Goal: Register for event/course

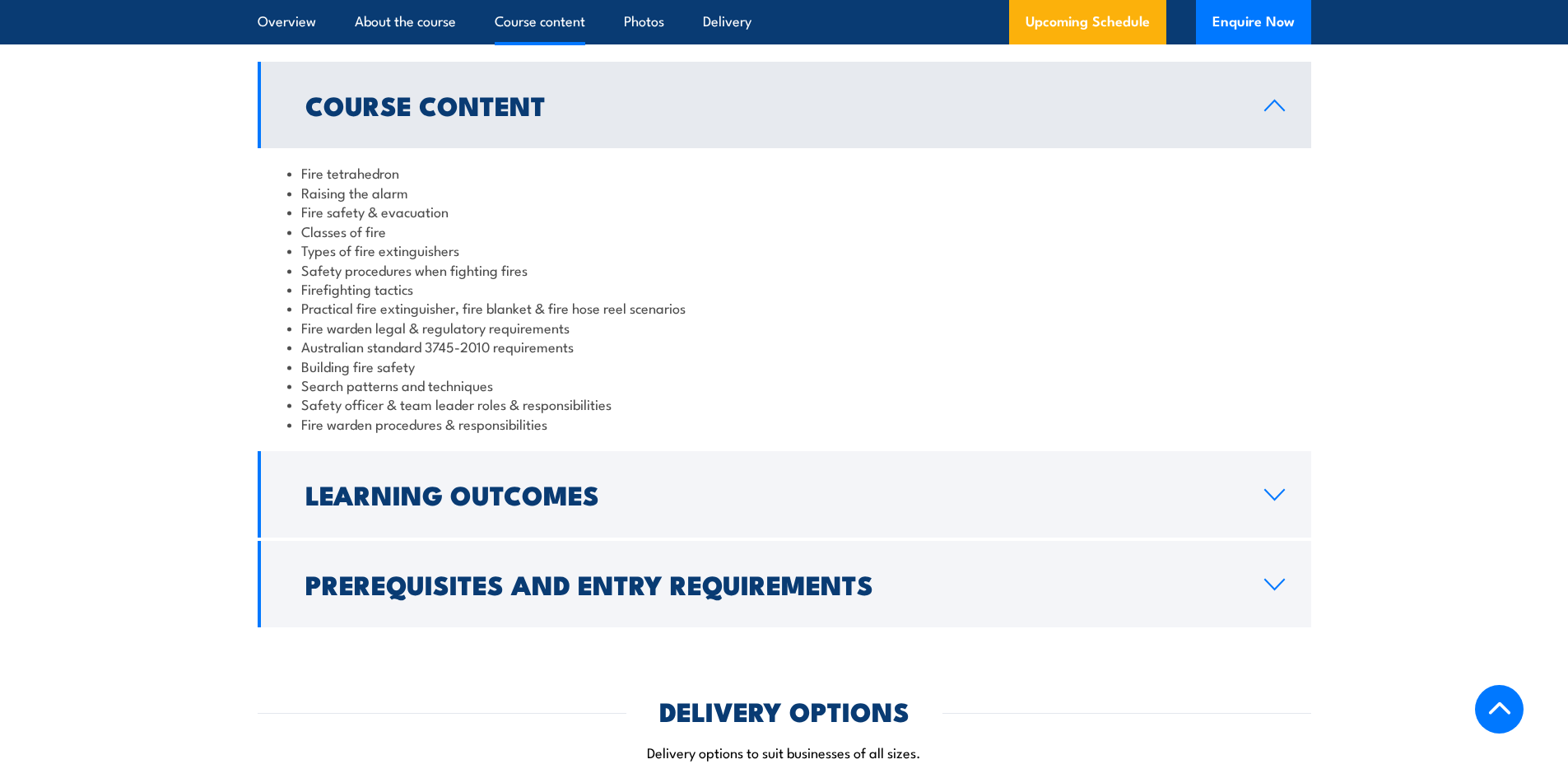
scroll to position [1399, 0]
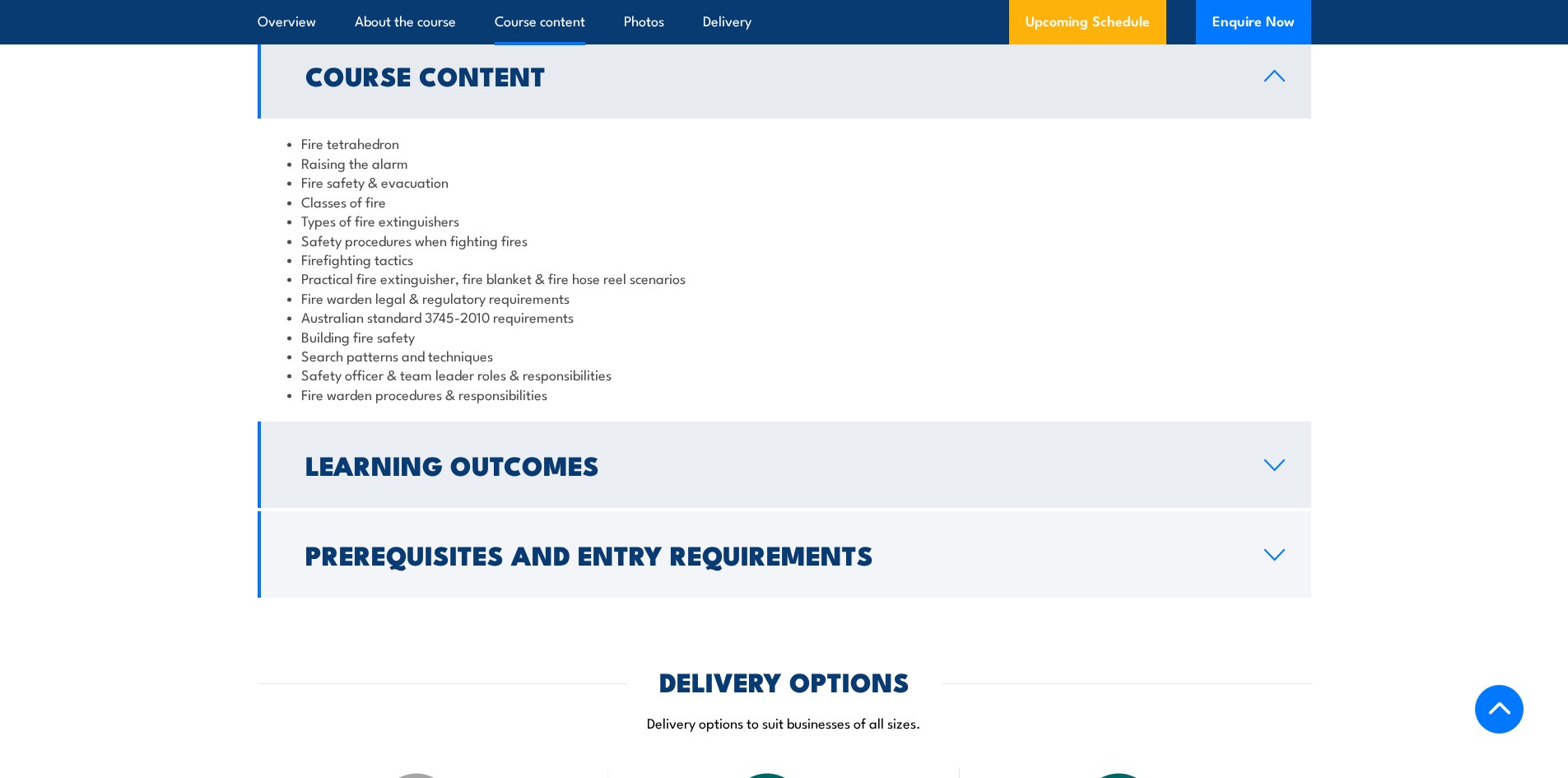
click at [588, 470] on h2 "Learning Outcomes" at bounding box center [771, 465] width 932 height 23
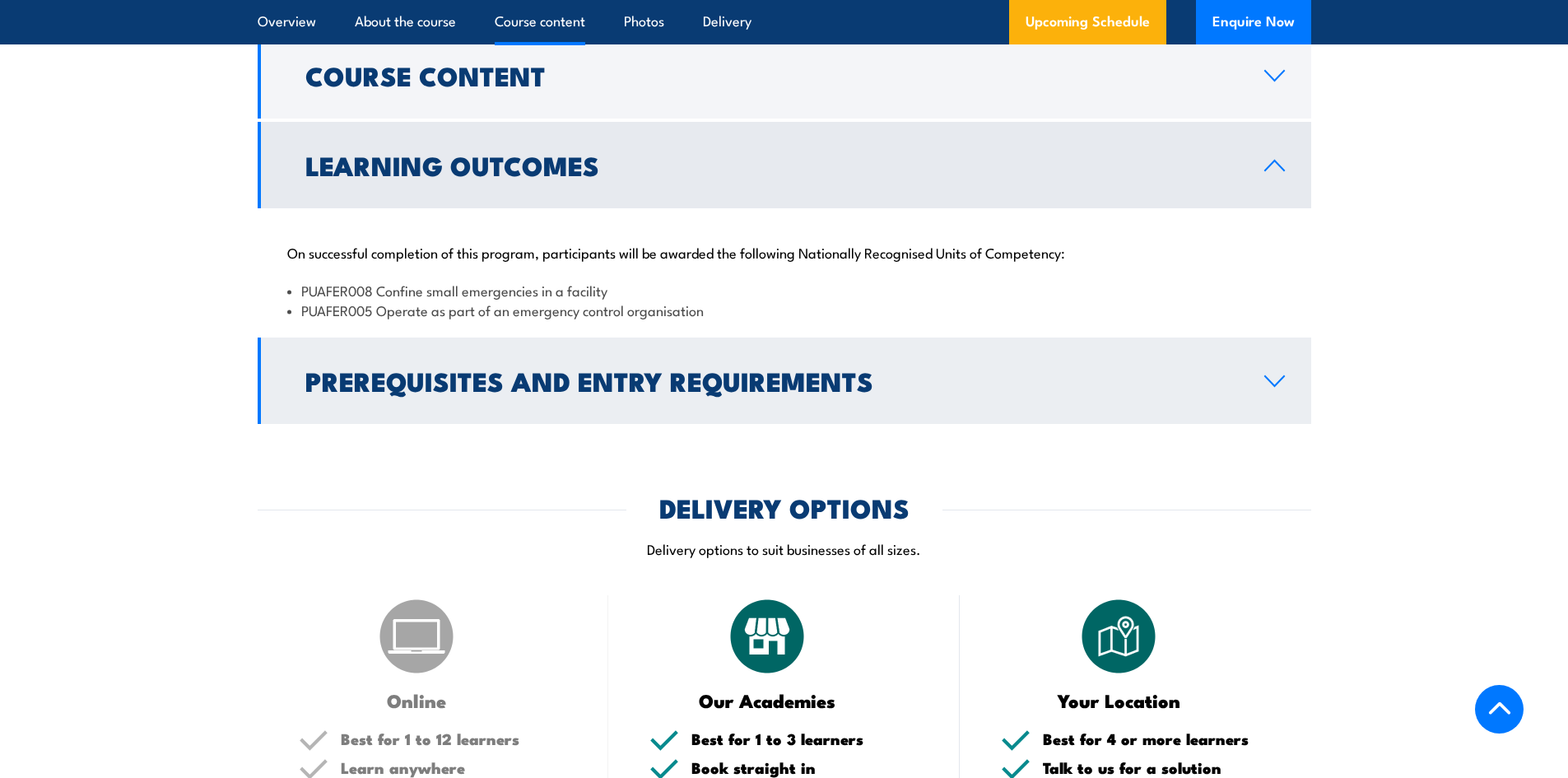
click at [496, 374] on h2 "Prerequisites and Entry Requirements" at bounding box center [771, 381] width 932 height 23
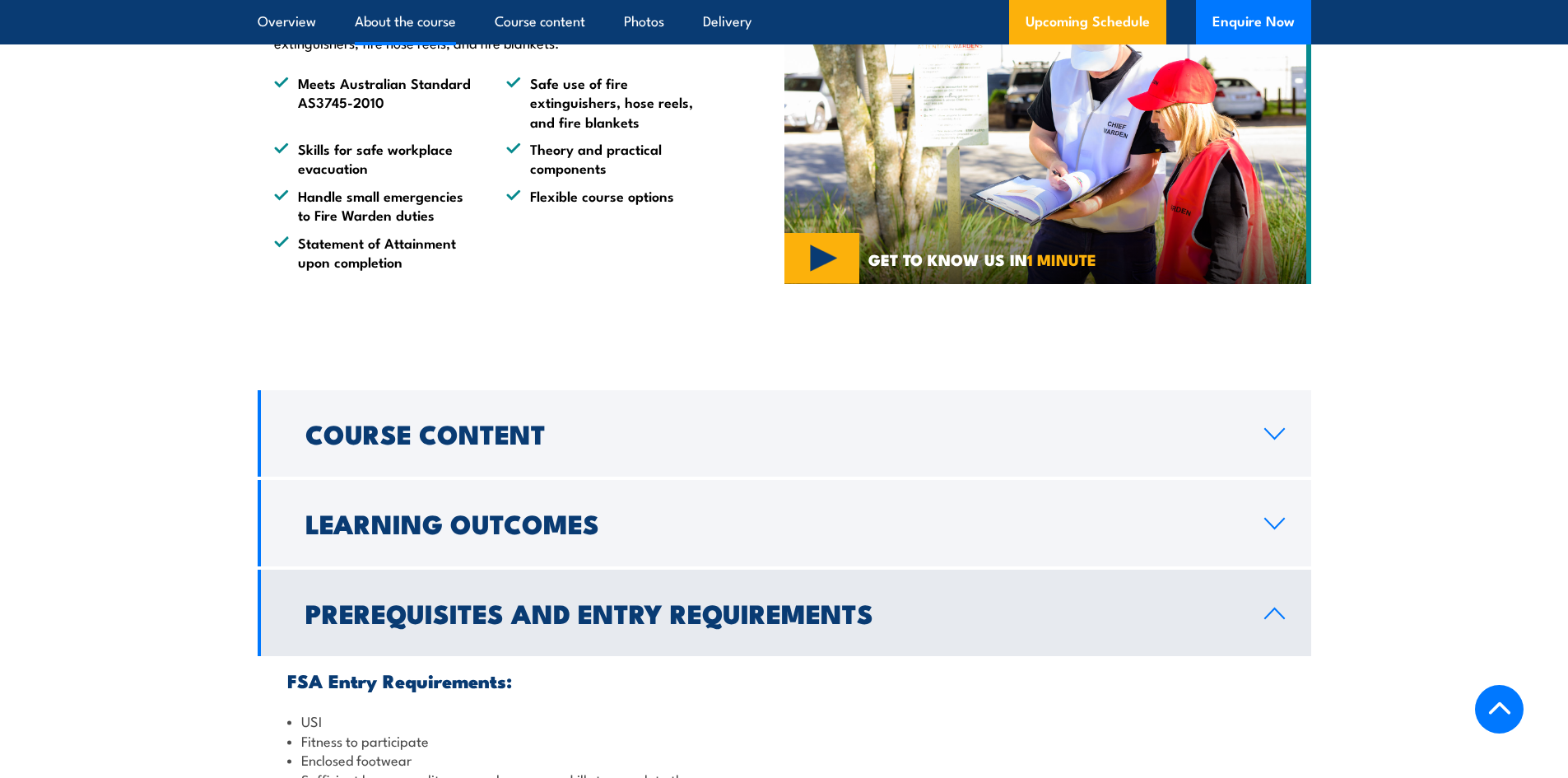
scroll to position [1070, 0]
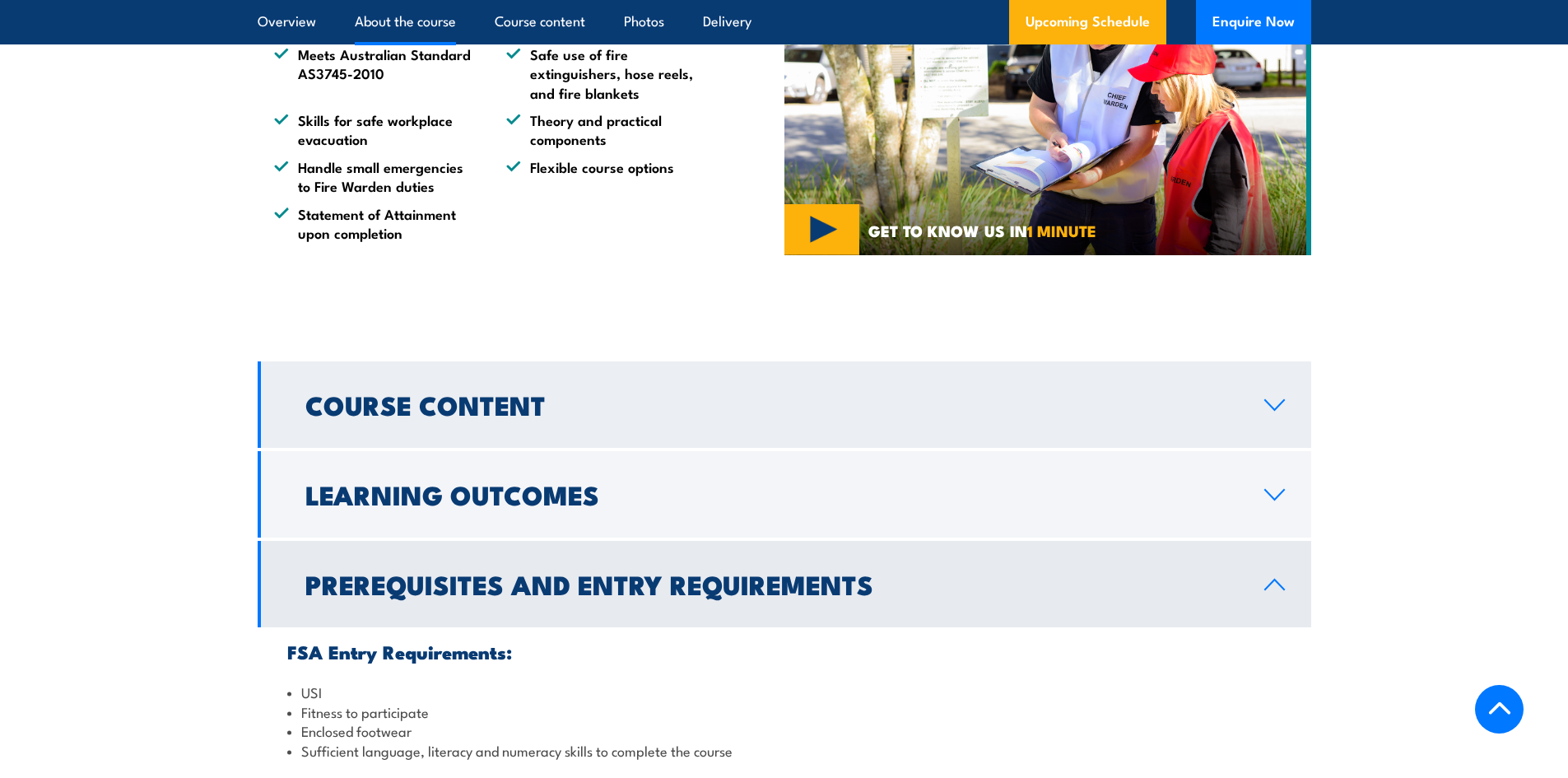
click at [611, 416] on h2 "Course Content" at bounding box center [771, 404] width 932 height 23
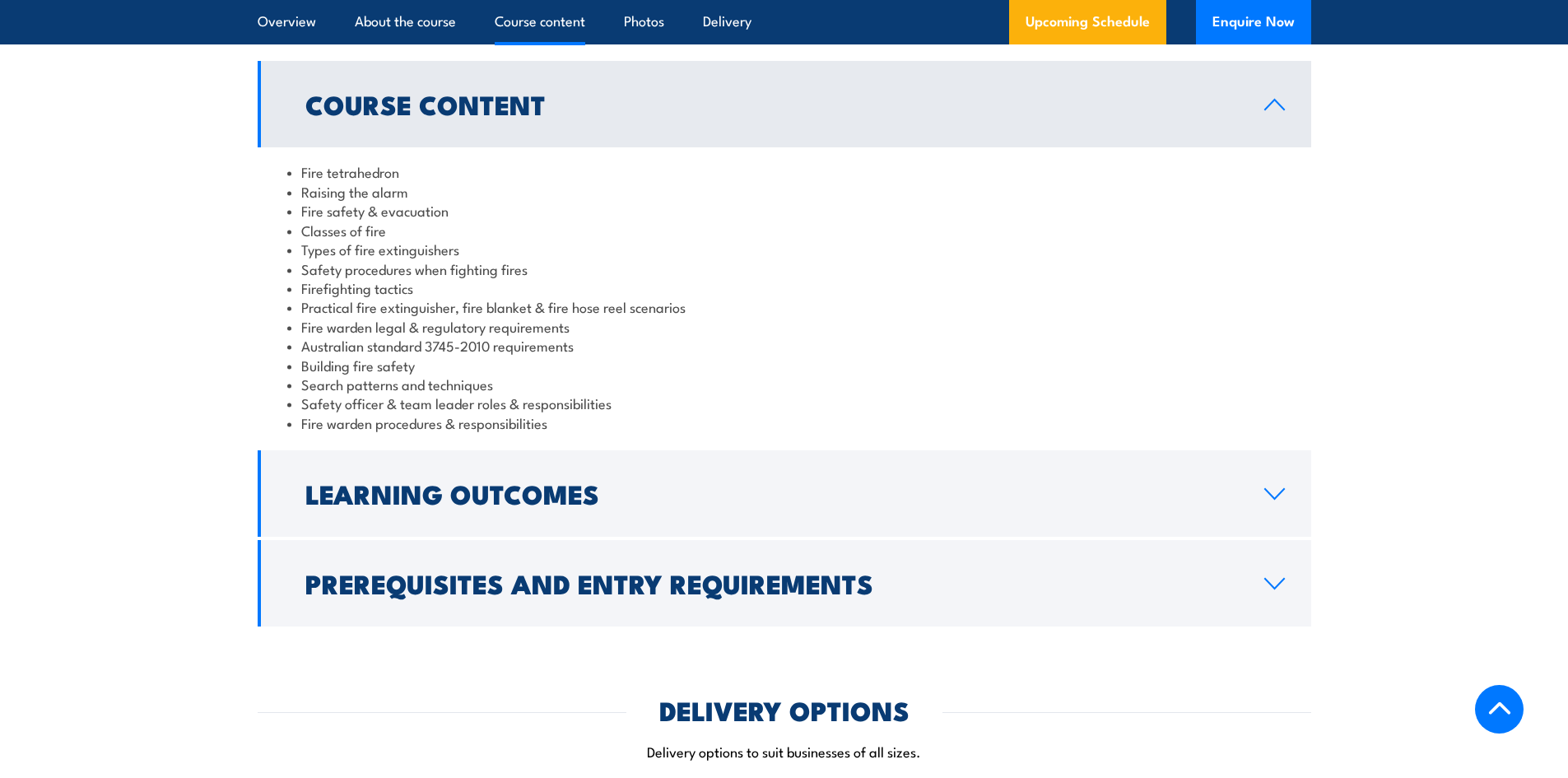
scroll to position [1399, 0]
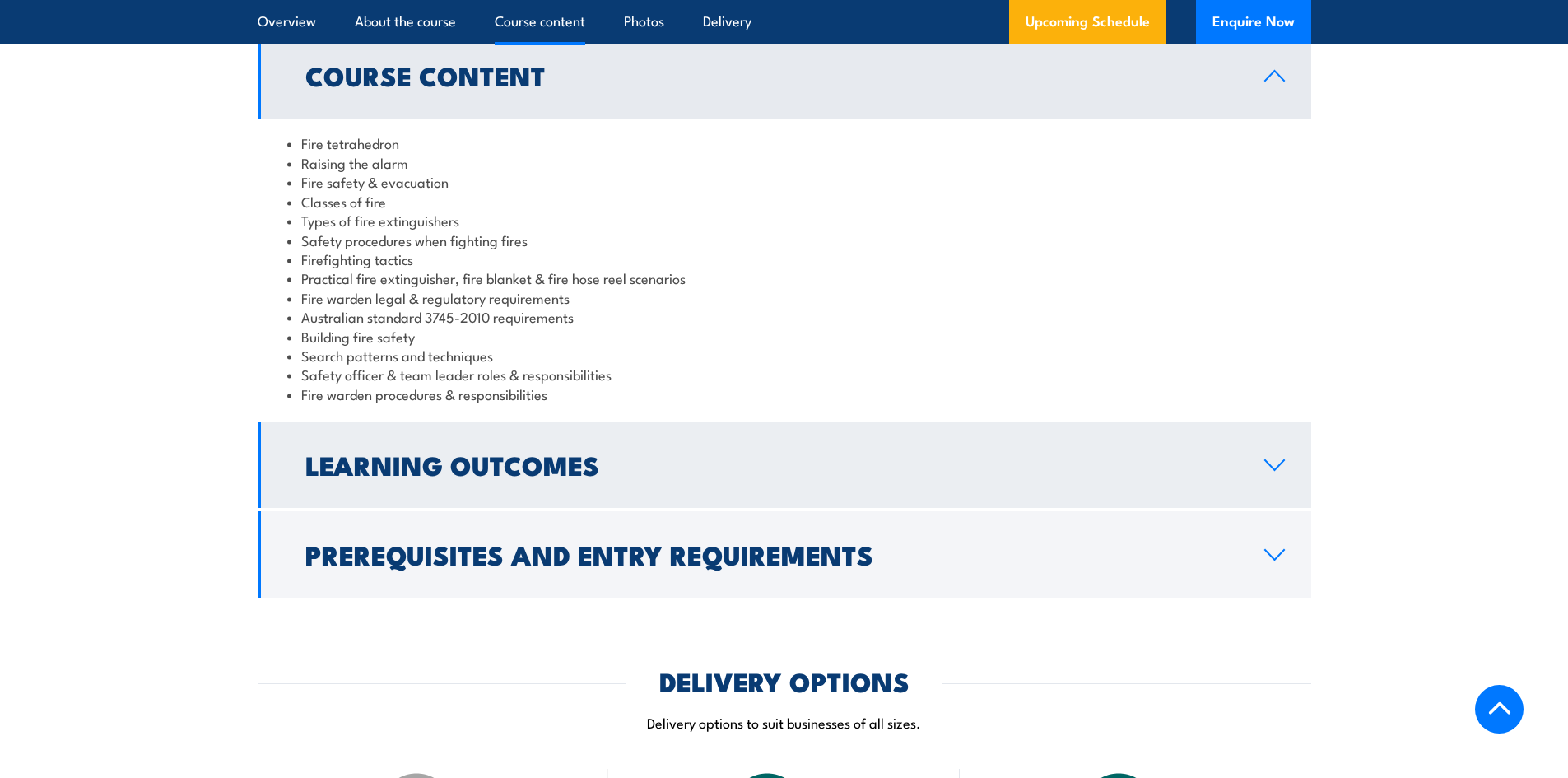
click at [552, 458] on h2 "Learning Outcomes" at bounding box center [771, 465] width 932 height 23
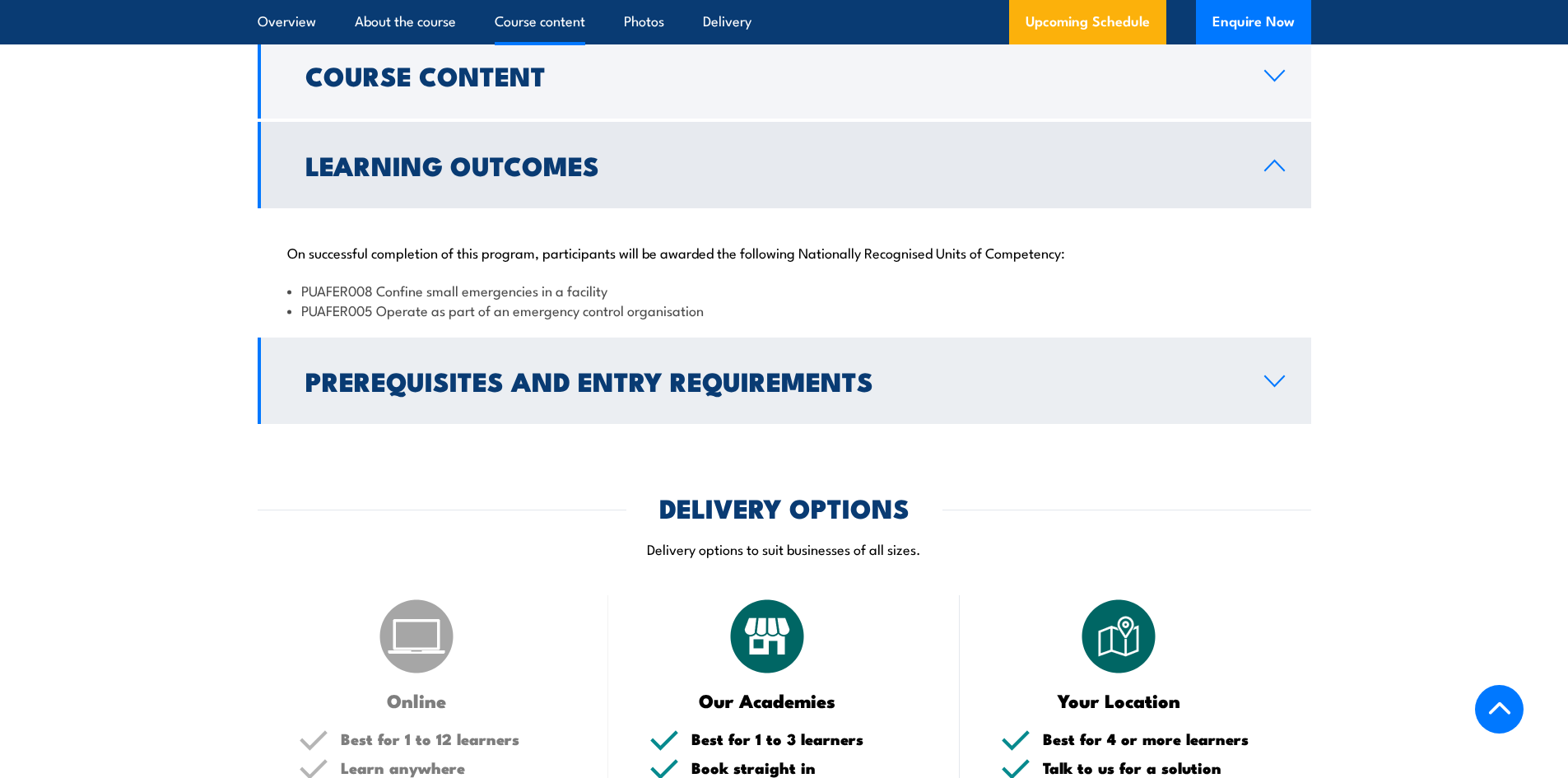
click at [507, 382] on h2 "Prerequisites and Entry Requirements" at bounding box center [771, 381] width 932 height 23
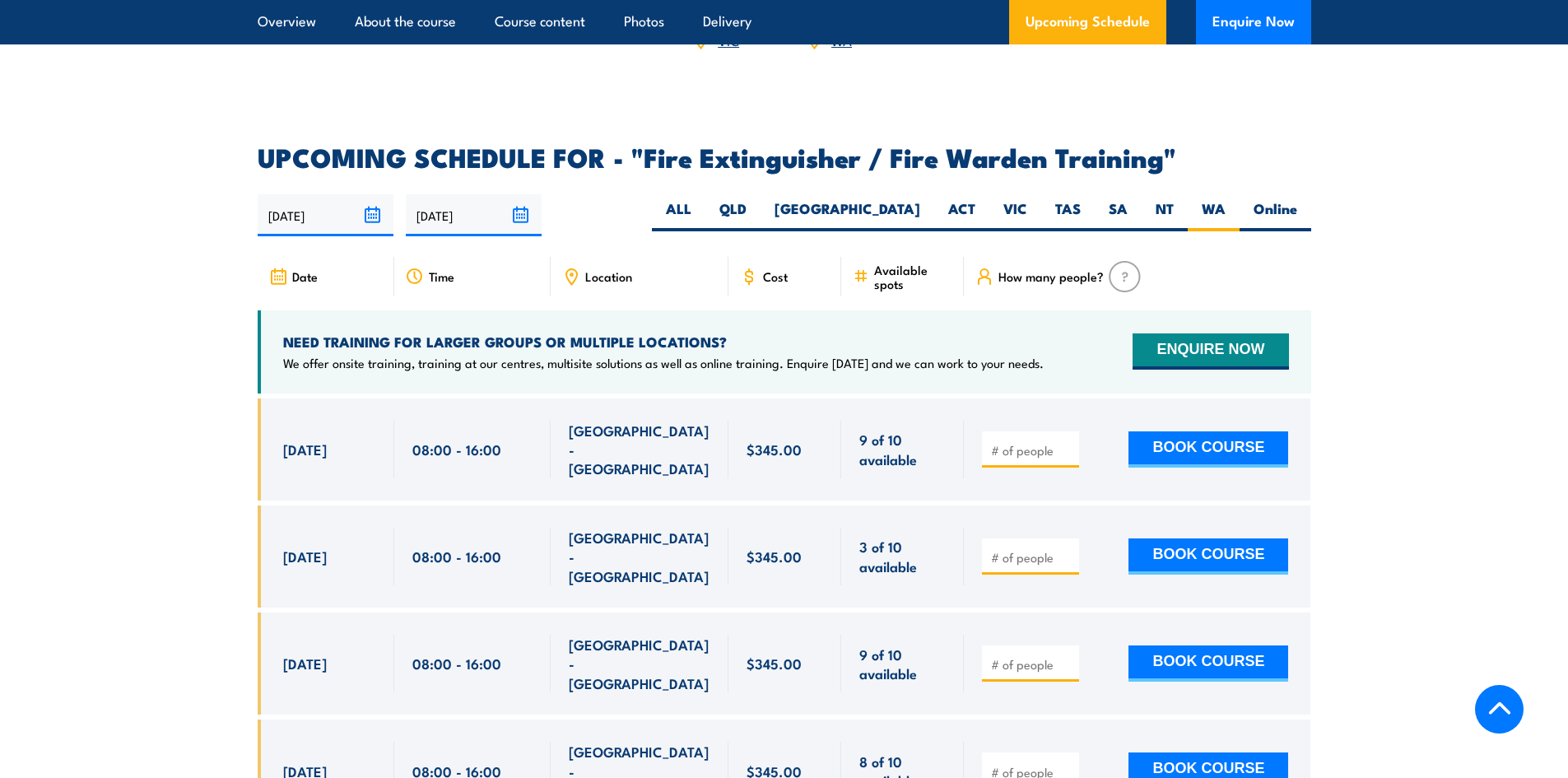
scroll to position [2469, 0]
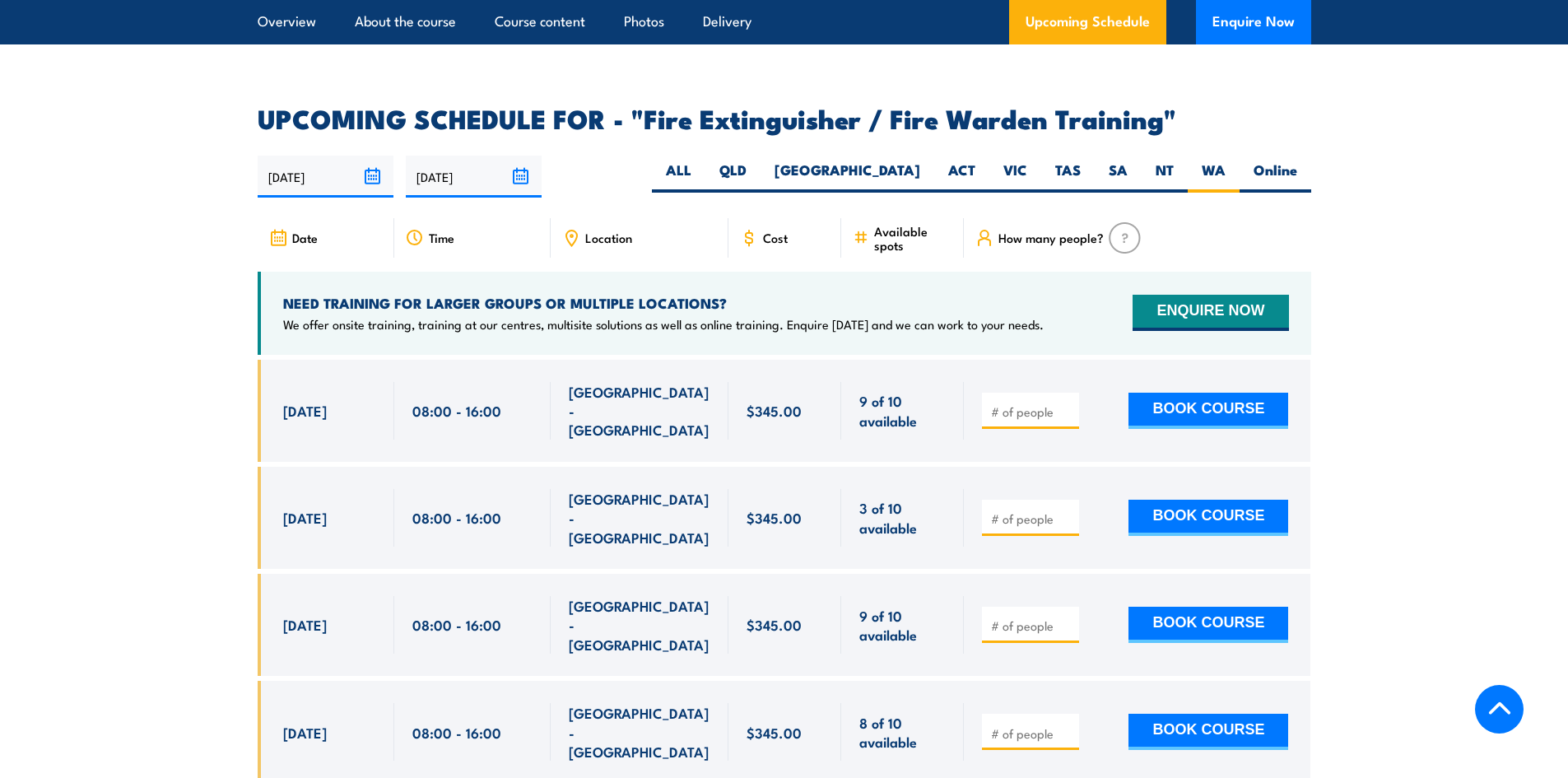
click at [1031, 403] on input "number" at bounding box center [1032, 411] width 82 height 17
click at [1014, 511] on input "number" at bounding box center [1032, 518] width 82 height 17
type input "4"
click at [1373, 450] on section "UPCOMING SCHEDULE FOR - "Fire Extinguisher / Fire Warden Training" [DATE] [DATE]" at bounding box center [784, 618] width 1568 height 1024
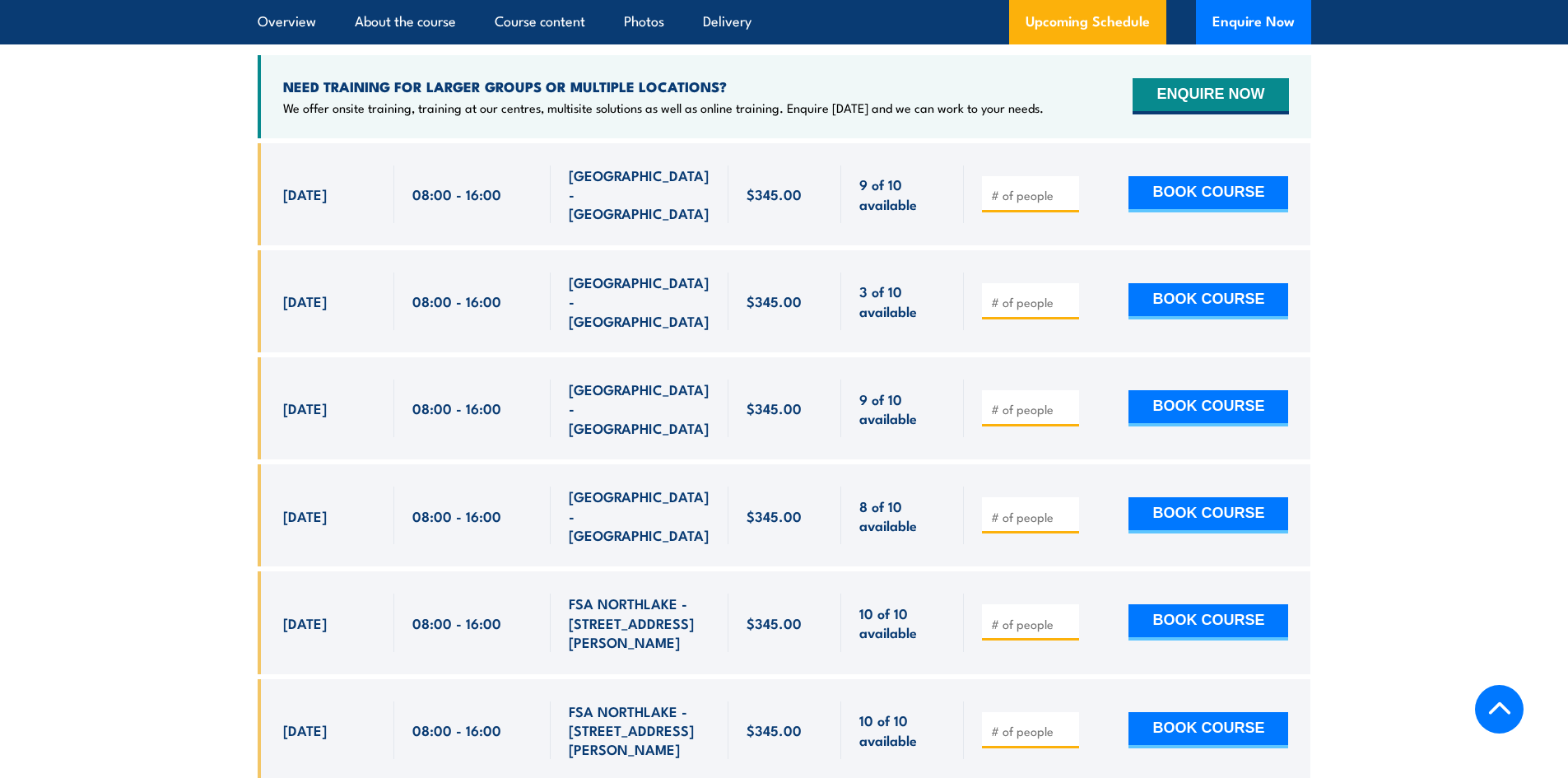
scroll to position [2634, 0]
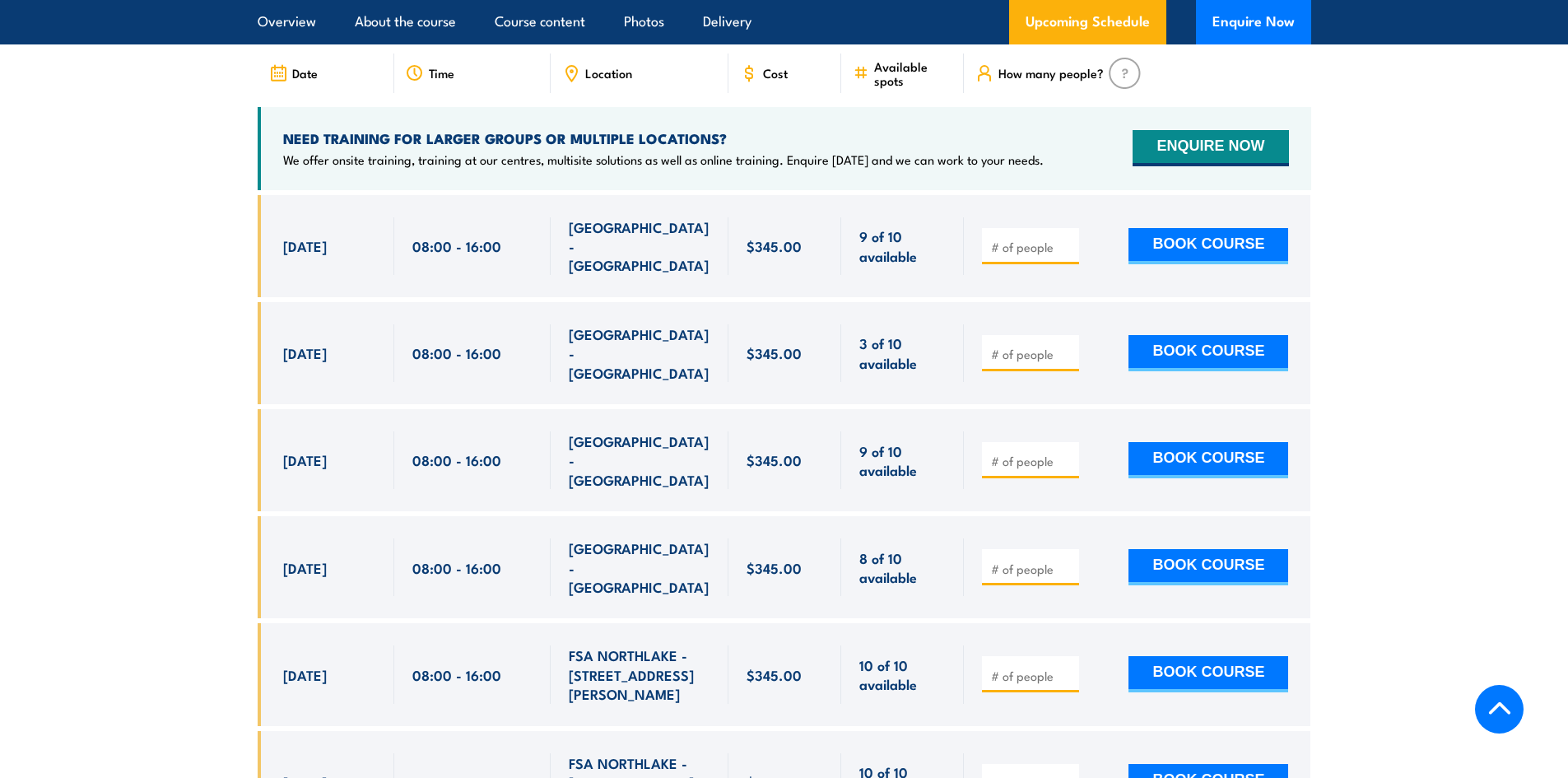
click at [1426, 259] on section "UPCOMING SCHEDULE FOR - "Fire Extinguisher / Fire Warden Training" [DATE] [DATE]" at bounding box center [784, 453] width 1568 height 1024
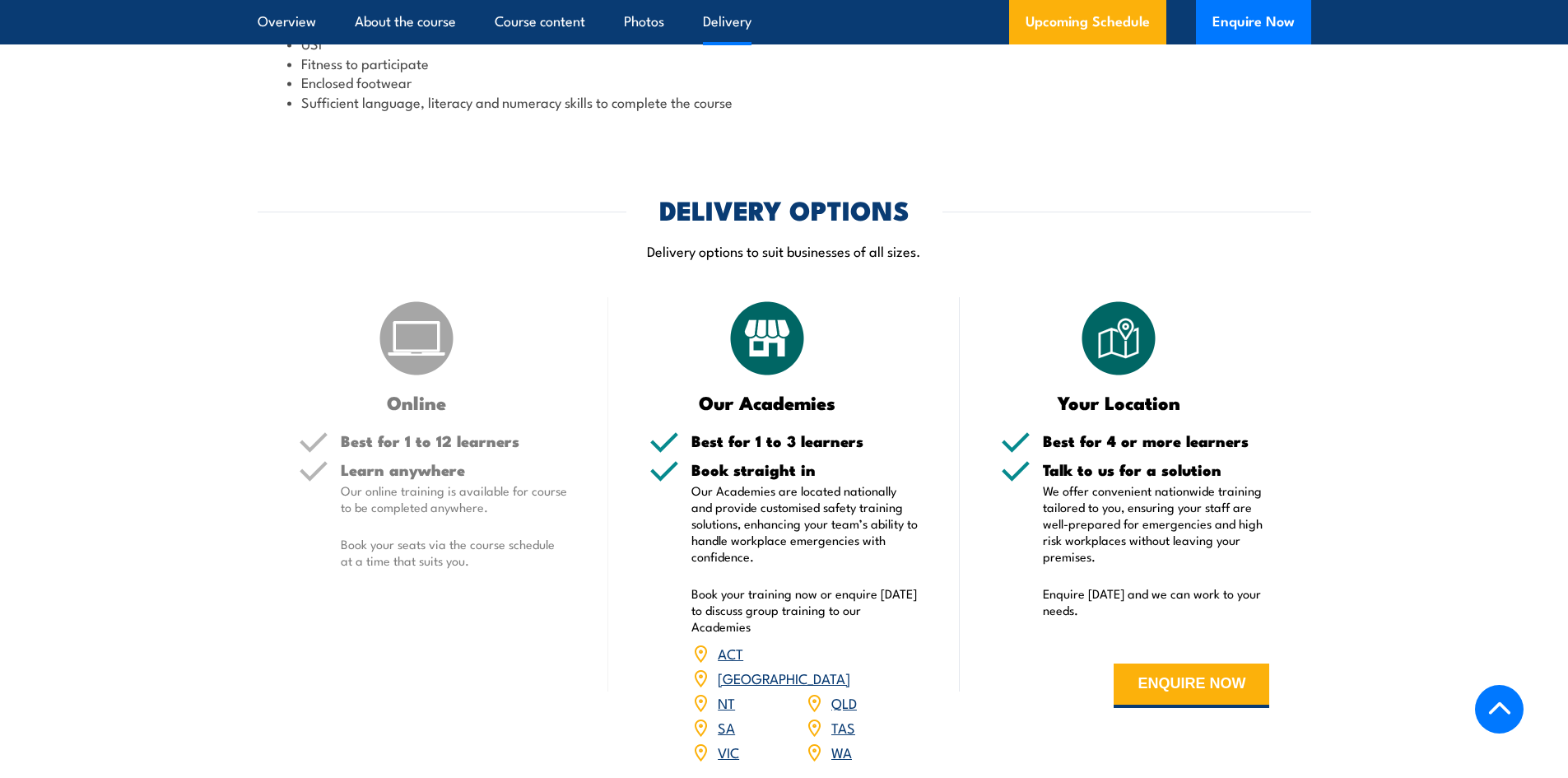
scroll to position [1729, 0]
